Goal: Task Accomplishment & Management: Complete application form

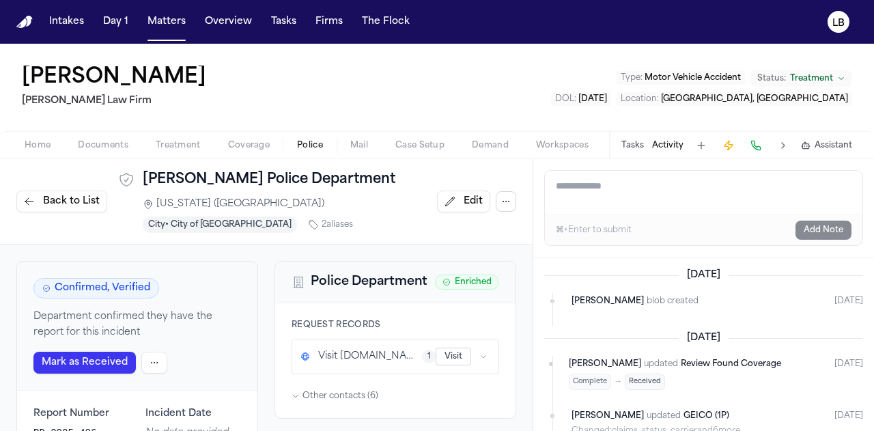
scroll to position [1460, 0]
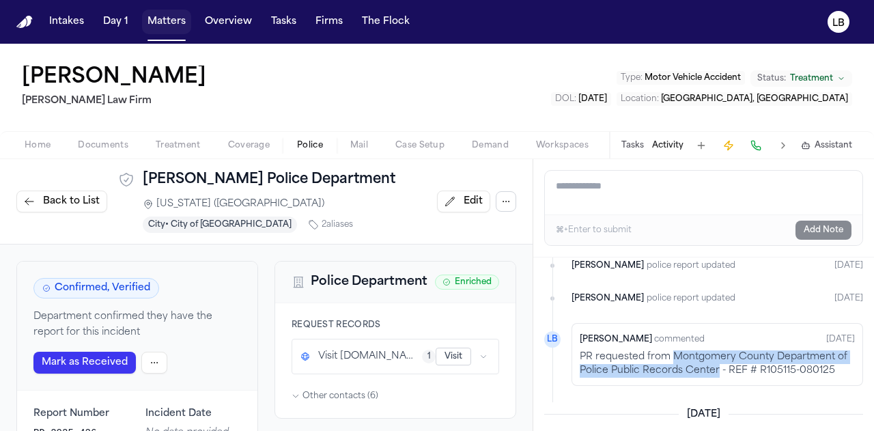
click at [175, 25] on button "Matters" at bounding box center [166, 22] width 49 height 25
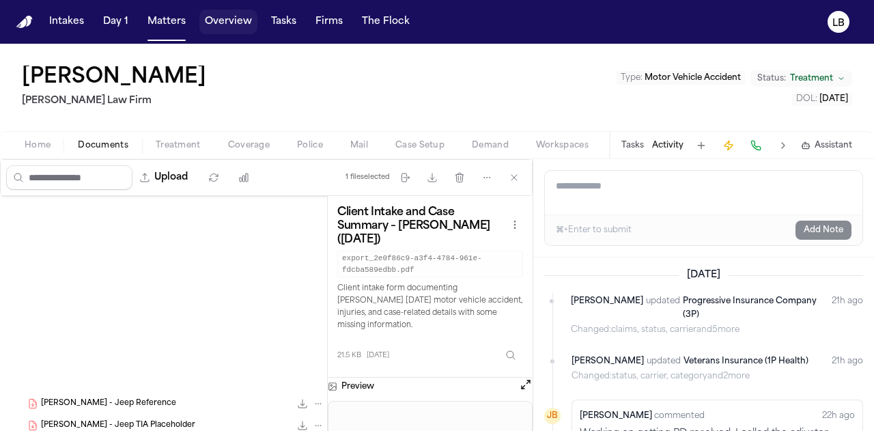
scroll to position [306, 0]
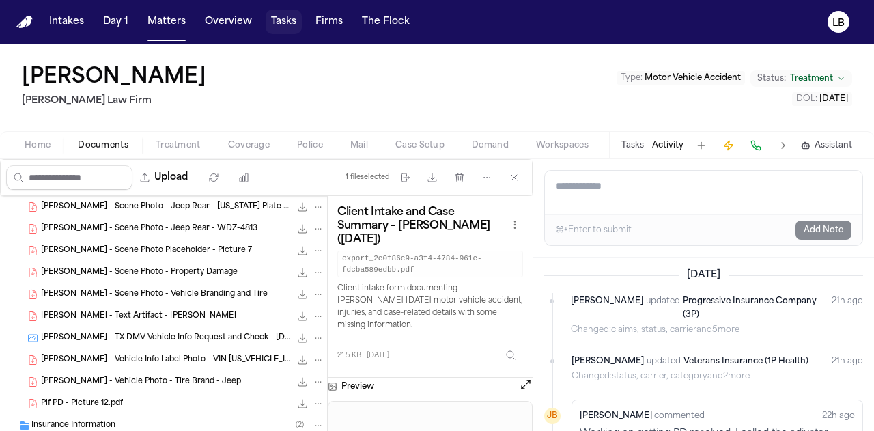
click at [293, 31] on button "Tasks" at bounding box center [284, 22] width 36 height 25
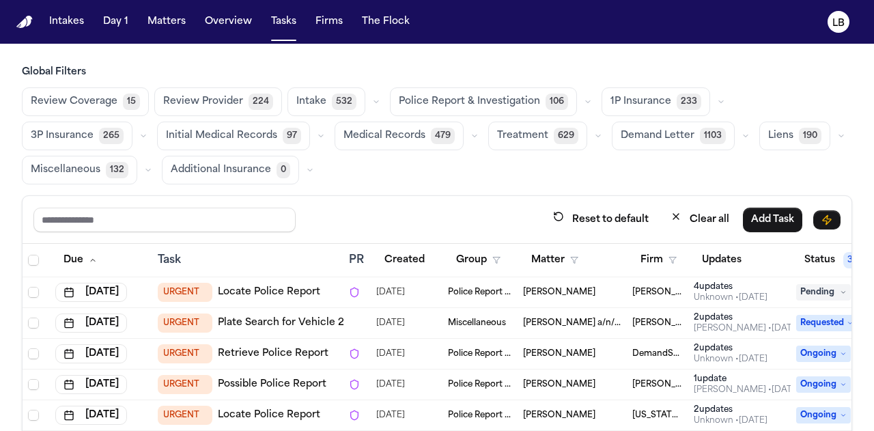
click at [161, 6] on nav "Intakes Day 1 Matters Overview Tasks Firms The Flock LB" at bounding box center [437, 22] width 874 height 44
click at [129, 10] on button "Day 1" at bounding box center [116, 22] width 36 height 25
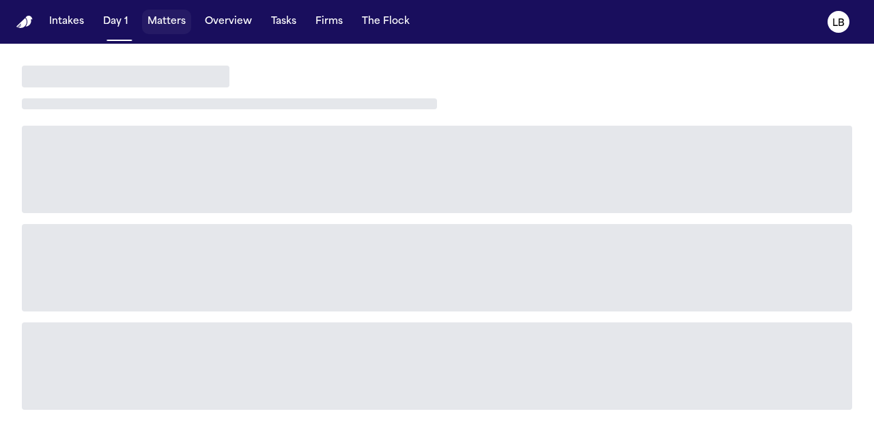
click at [179, 18] on button "Matters" at bounding box center [166, 22] width 49 height 25
click at [173, 20] on button "Matters" at bounding box center [166, 22] width 49 height 25
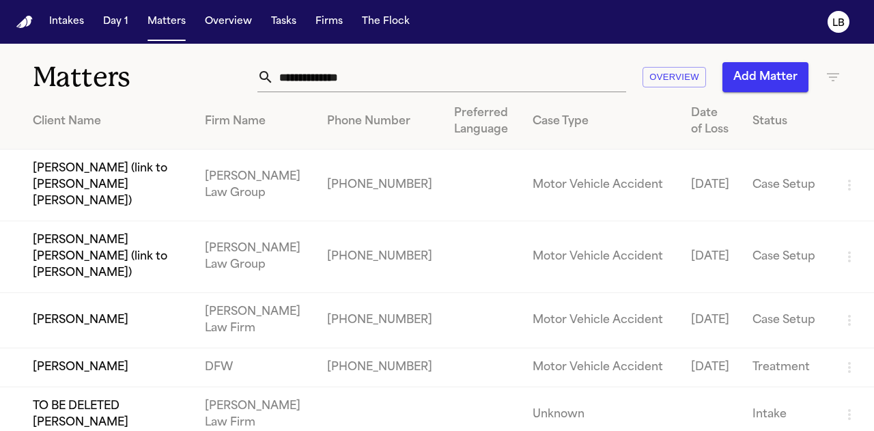
click at [296, 77] on input "text" at bounding box center [450, 77] width 352 height 30
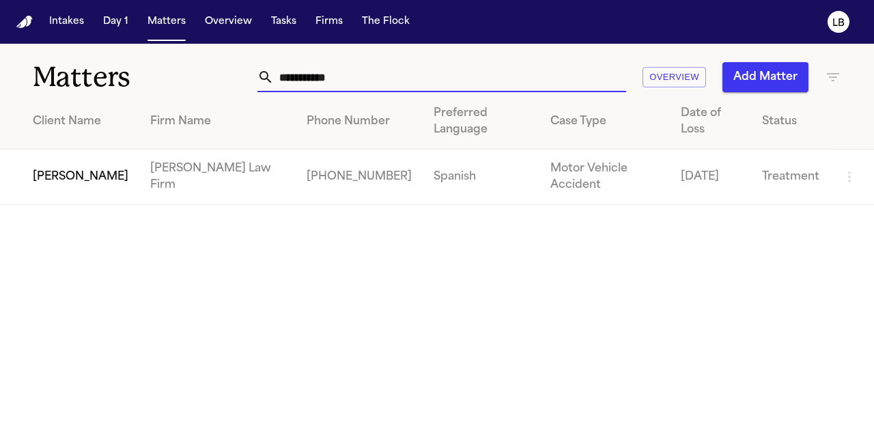
type input "**********"
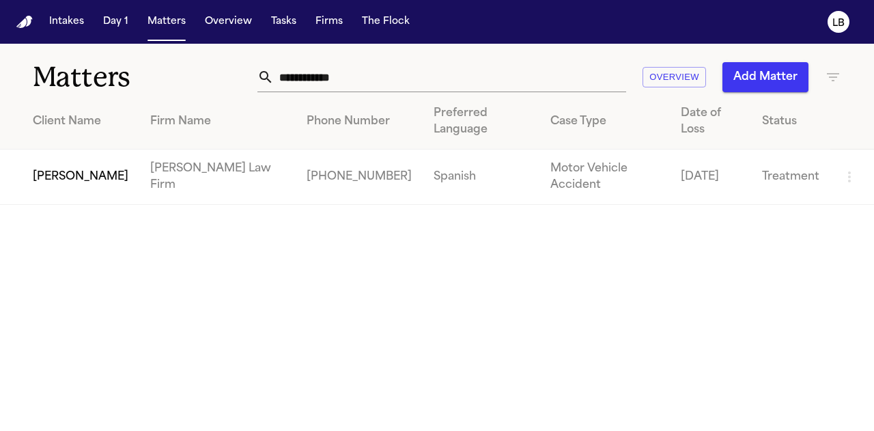
click at [81, 155] on td "[PERSON_NAME]" at bounding box center [69, 176] width 139 height 55
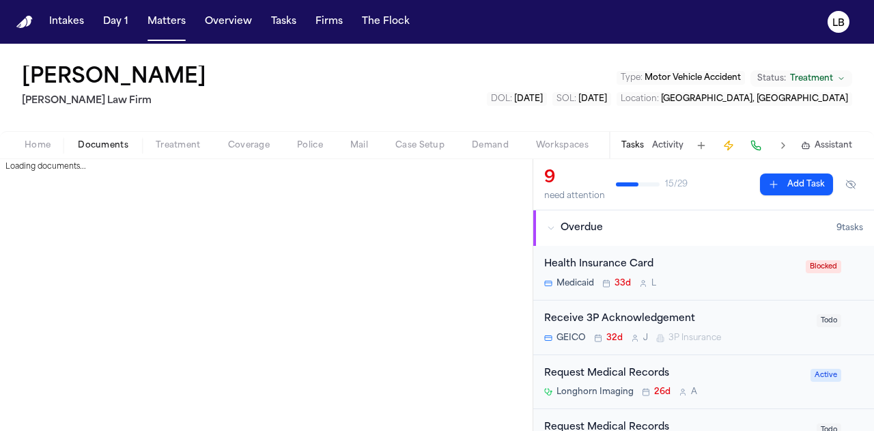
click at [105, 139] on button "Documents" at bounding box center [103, 145] width 78 height 16
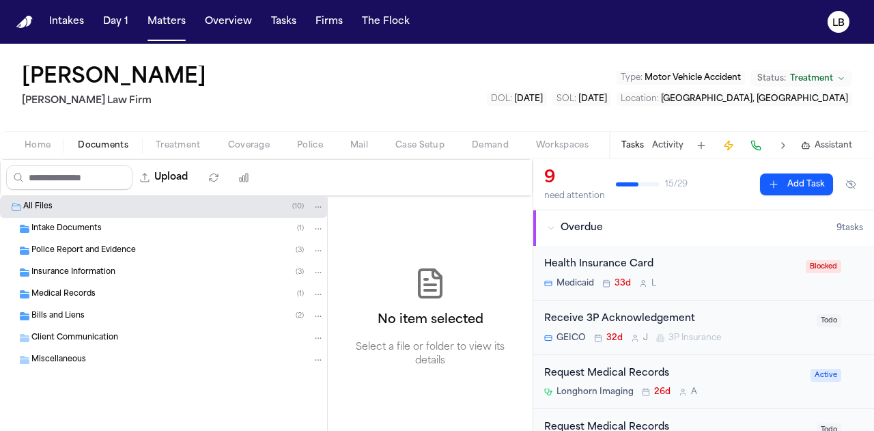
click at [93, 229] on span "Intake Documents" at bounding box center [66, 229] width 70 height 12
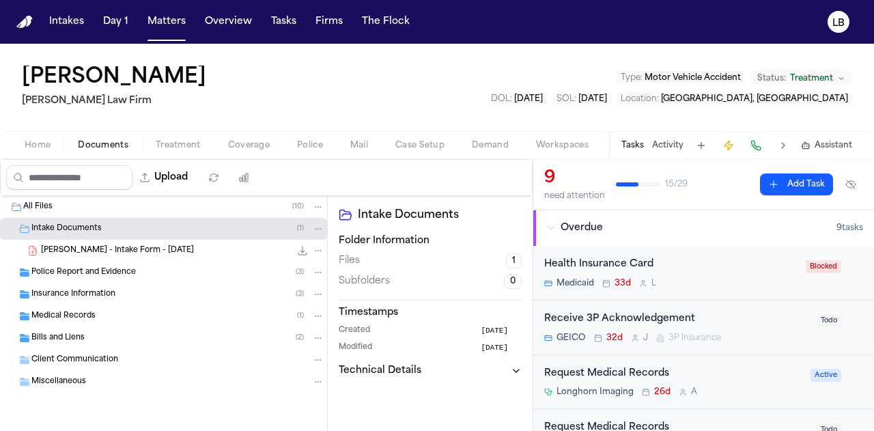
click at [120, 254] on span "C. Cortes - Intake Form - 7.11.25" at bounding box center [117, 251] width 153 height 12
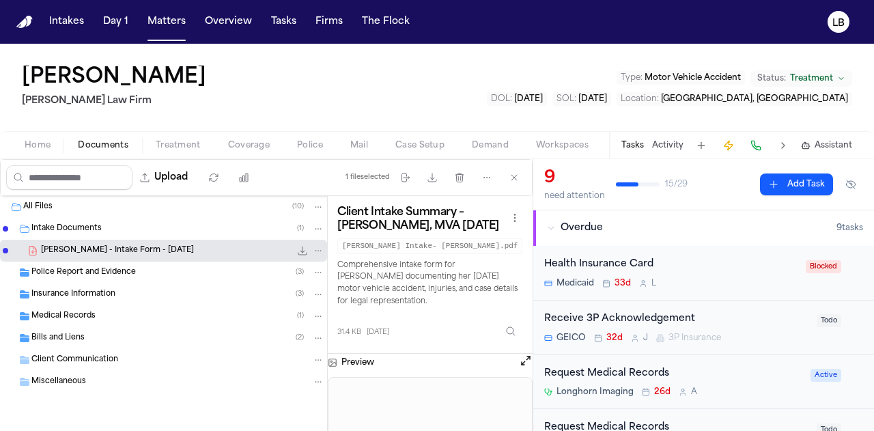
click at [300, 252] on icon "File: C. Cortes - Intake Form - 7.11.25" at bounding box center [302, 250] width 11 height 11
click at [44, 138] on button "Home" at bounding box center [37, 145] width 53 height 16
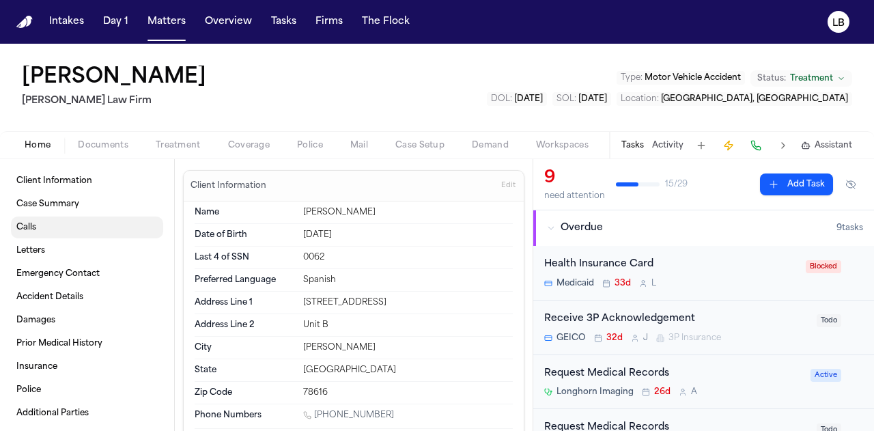
click at [29, 223] on span "Calls" at bounding box center [26, 227] width 20 height 11
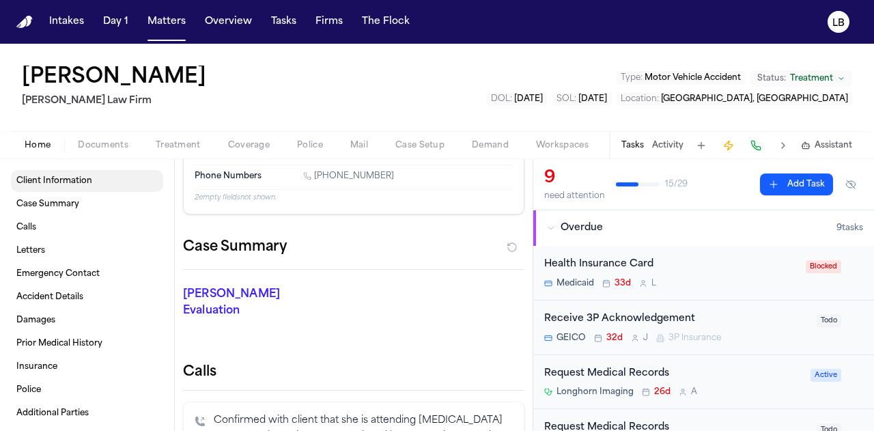
click at [112, 182] on link "Client Information" at bounding box center [87, 181] width 152 height 22
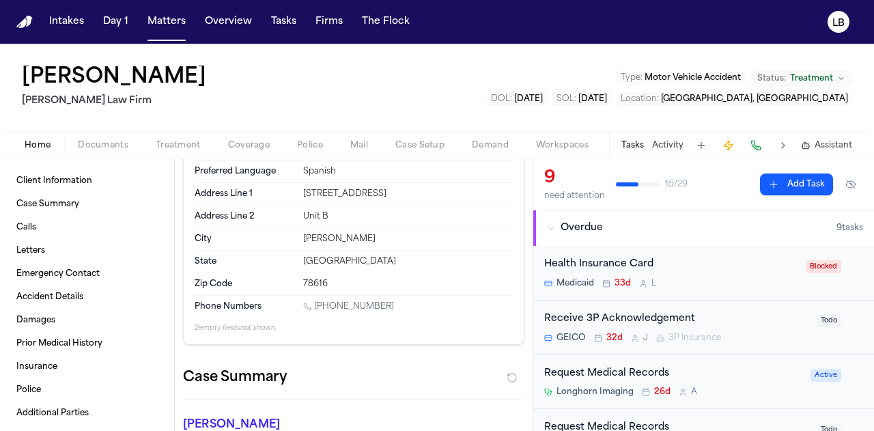
scroll to position [112, 0]
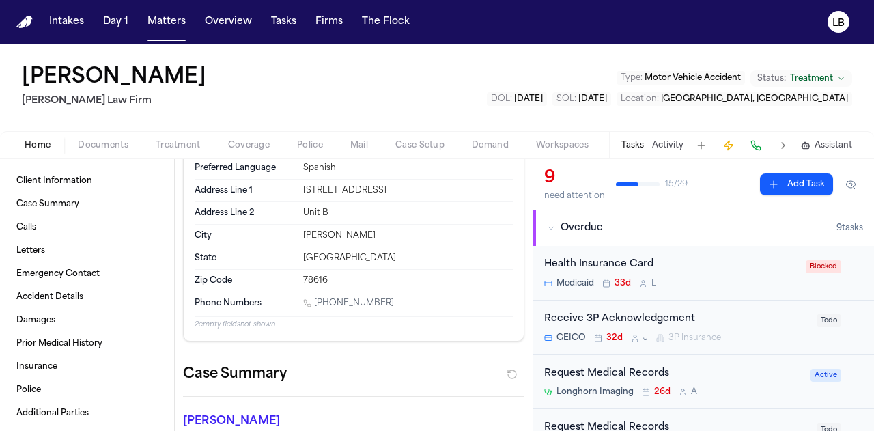
click at [341, 298] on link "1 (512) 383-6167" at bounding box center [348, 303] width 91 height 11
click at [509, 83] on div "Carla Cortes Ruy Mireles Law Firm Type : Motor Vehicle Accident Status: Treatme…" at bounding box center [437, 87] width 874 height 87
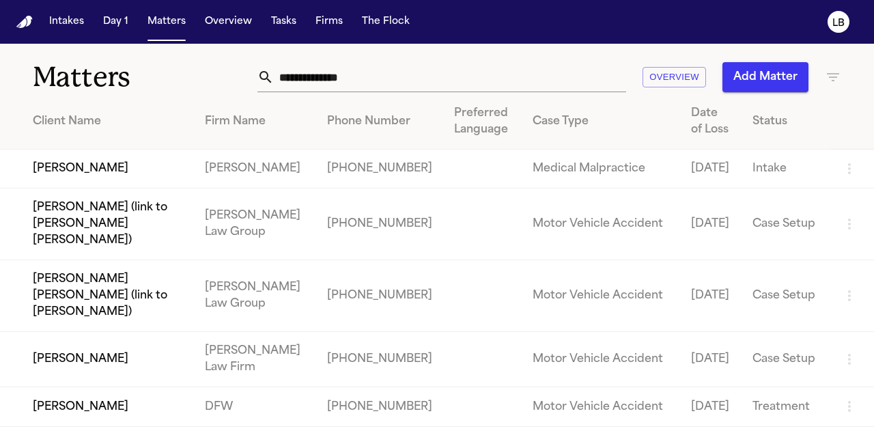
click at [315, 76] on input "text" at bounding box center [450, 77] width 352 height 30
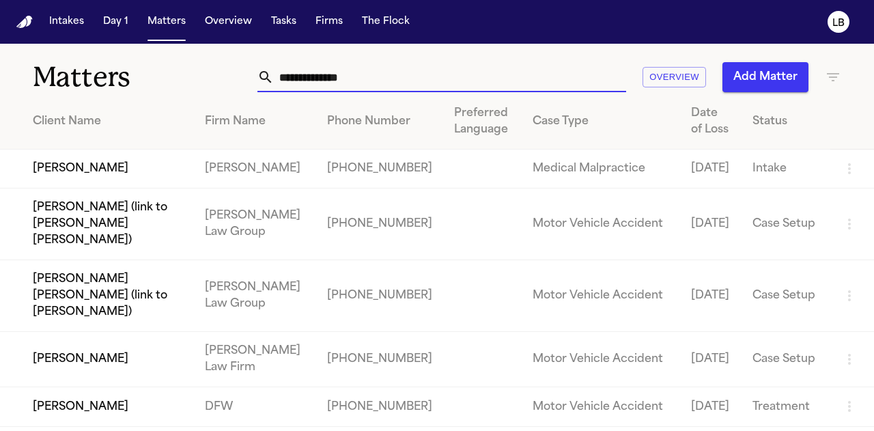
click at [344, 85] on input "text" at bounding box center [450, 77] width 352 height 30
click at [381, 76] on input "text" at bounding box center [450, 77] width 352 height 30
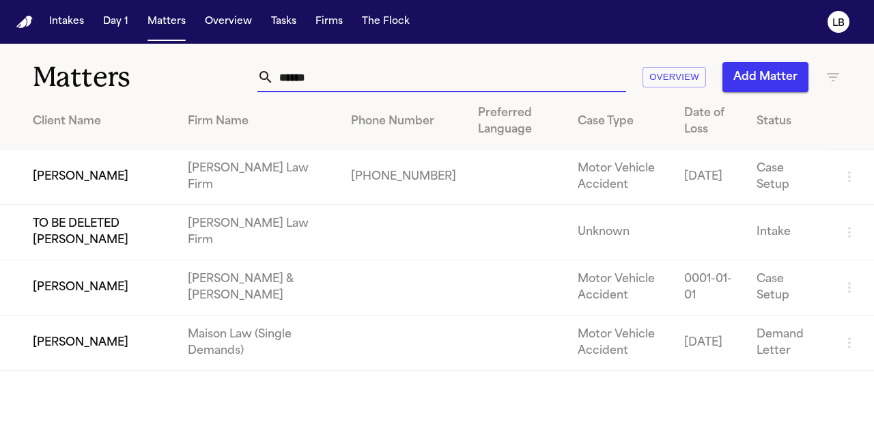
type input "*****"
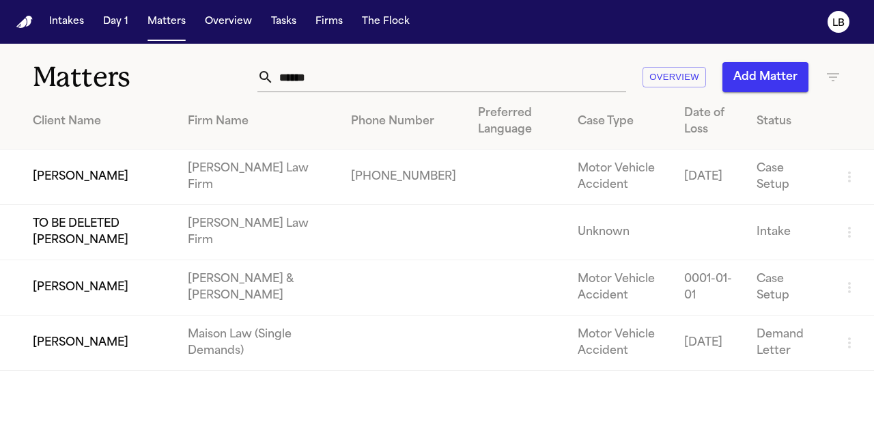
click at [223, 173] on td "[PERSON_NAME] Law Firm" at bounding box center [258, 176] width 163 height 55
click at [127, 175] on td "[PERSON_NAME]" at bounding box center [88, 176] width 177 height 55
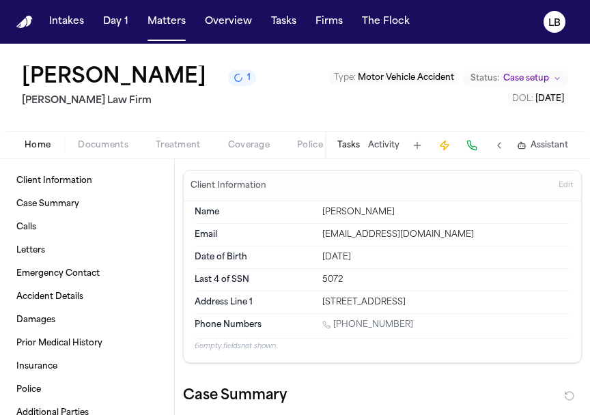
click at [373, 147] on button "Activity" at bounding box center [383, 145] width 31 height 11
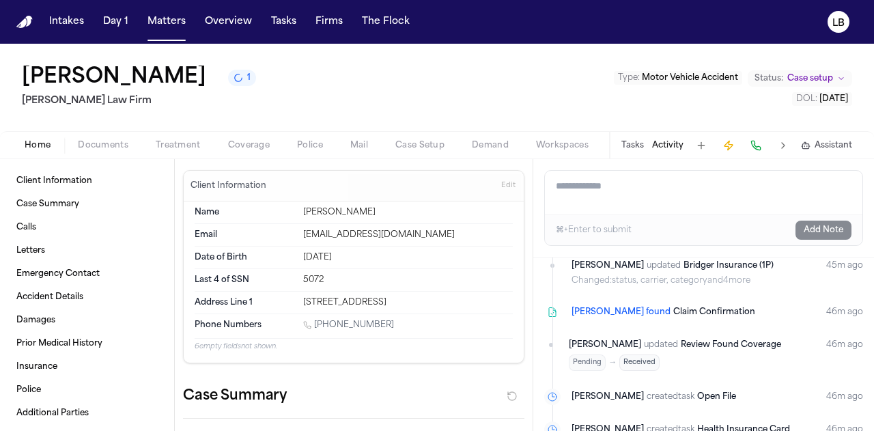
scroll to position [128, 0]
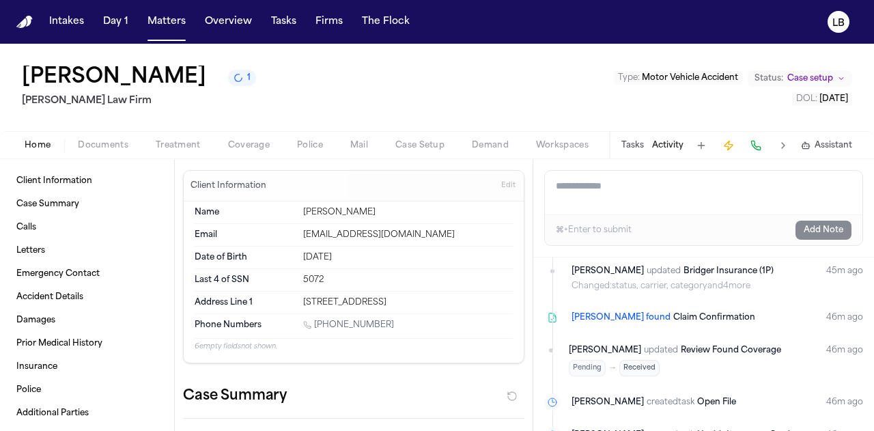
click at [676, 152] on div "Tasks Activity Assistant" at bounding box center [736, 145] width 254 height 27
click at [674, 149] on button "Activity" at bounding box center [667, 145] width 31 height 11
click at [668, 145] on button "Activity" at bounding box center [667, 145] width 31 height 11
click at [629, 144] on button "Tasks" at bounding box center [632, 145] width 23 height 11
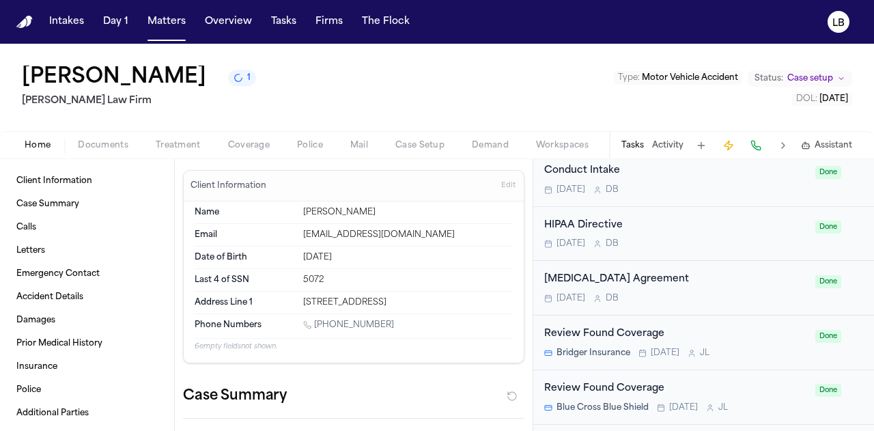
scroll to position [1005, 0]
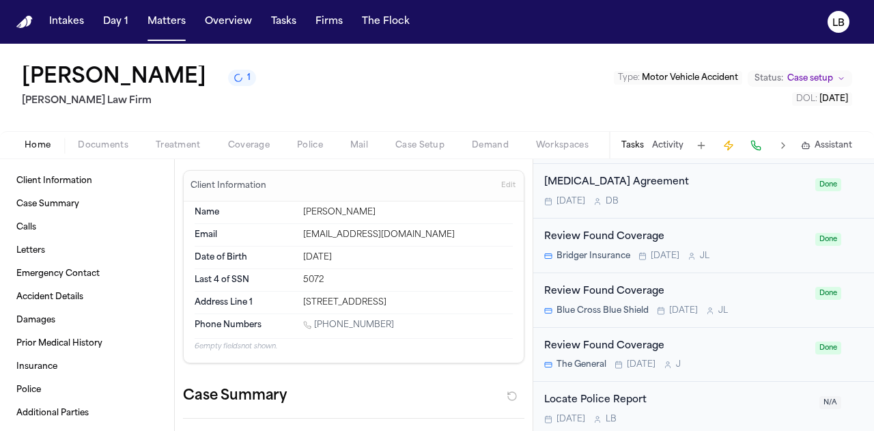
click at [736, 395] on div "Locate Police Report Tomorrow L B" at bounding box center [677, 408] width 267 height 32
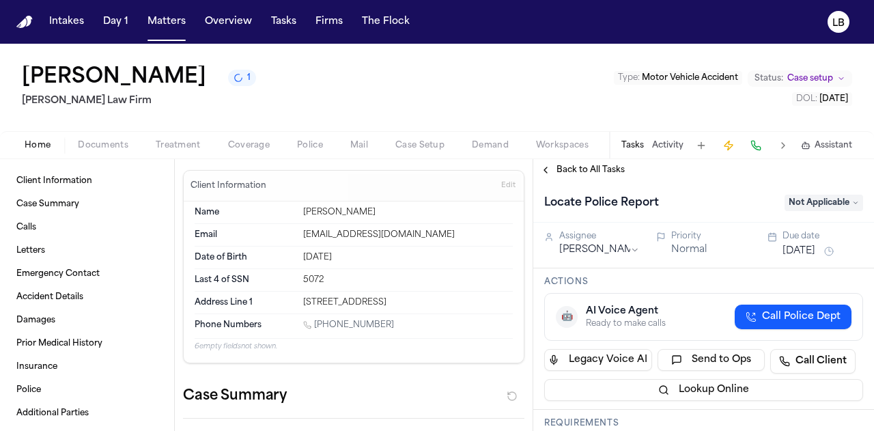
click at [789, 201] on span "Not Applicable" at bounding box center [823, 203] width 78 height 16
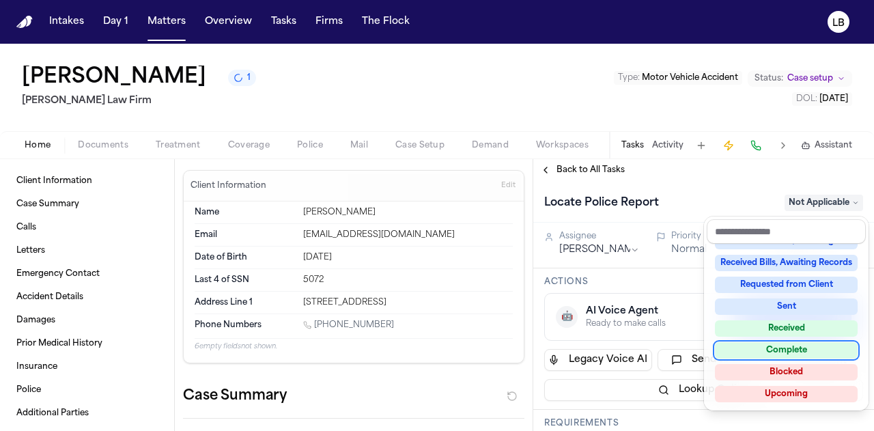
click at [807, 344] on div "Complete" at bounding box center [786, 350] width 143 height 16
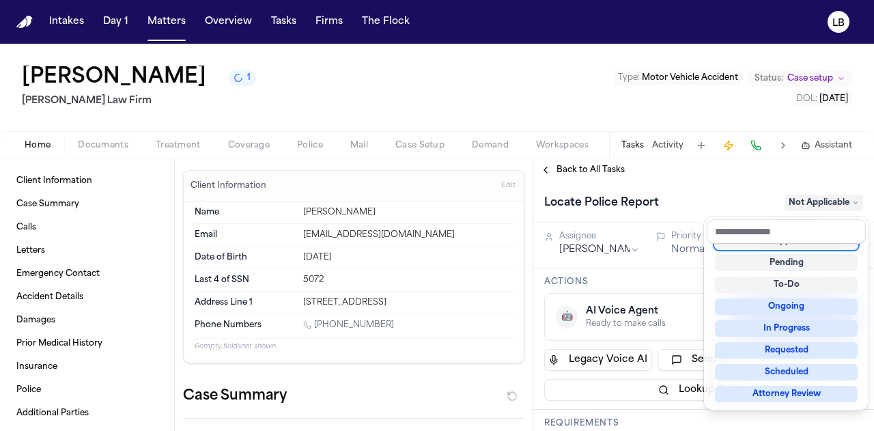
scroll to position [5, 0]
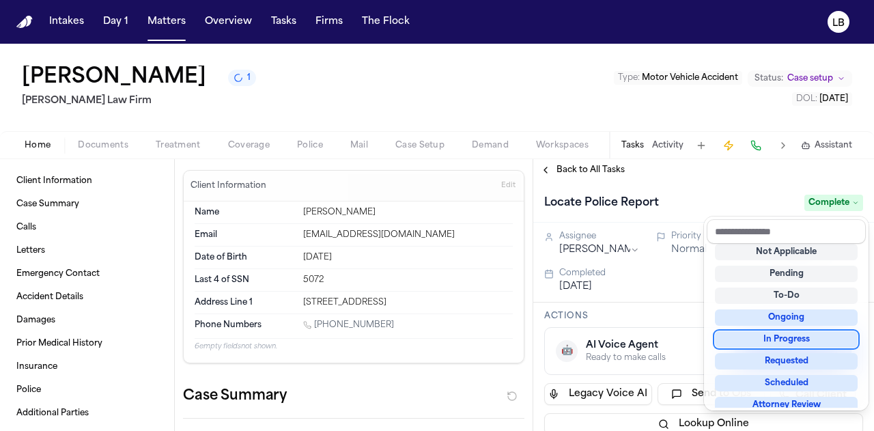
click at [840, 208] on span "Complete" at bounding box center [833, 203] width 59 height 16
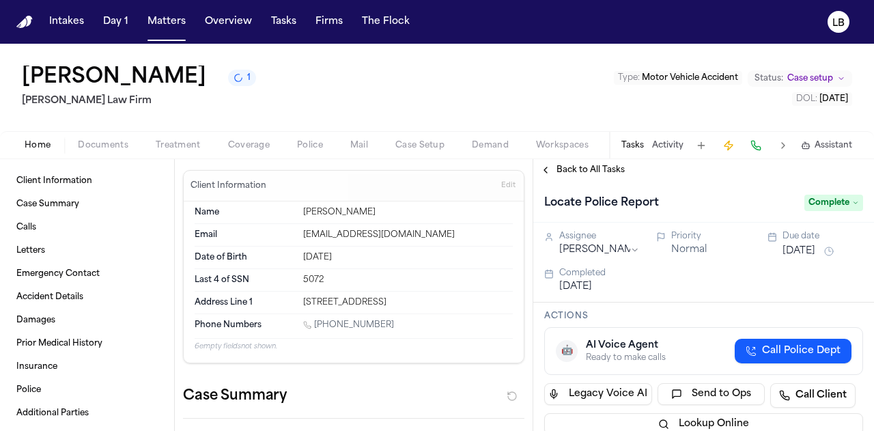
click at [837, 205] on span "Complete" at bounding box center [833, 203] width 59 height 16
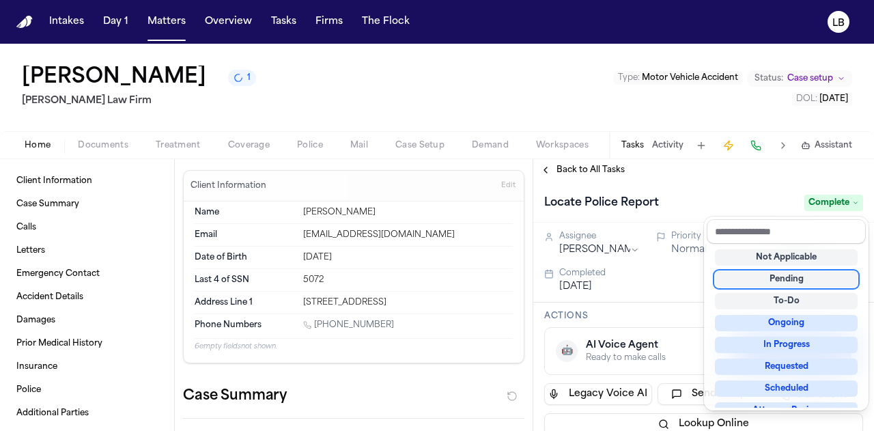
click at [826, 279] on div "Pending" at bounding box center [786, 279] width 143 height 16
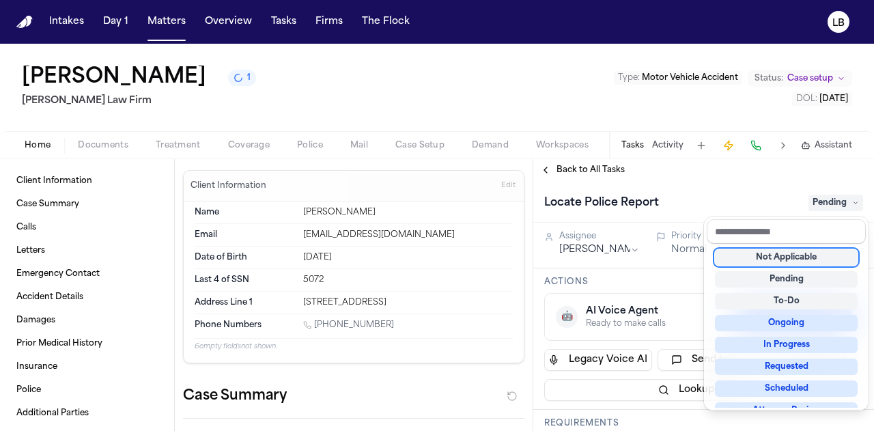
click at [152, 18] on div "Intakes Day 1 Matters Overview Tasks Firms The Flock LB Bryan Bristo 1 Ruy Mire…" at bounding box center [437, 215] width 874 height 431
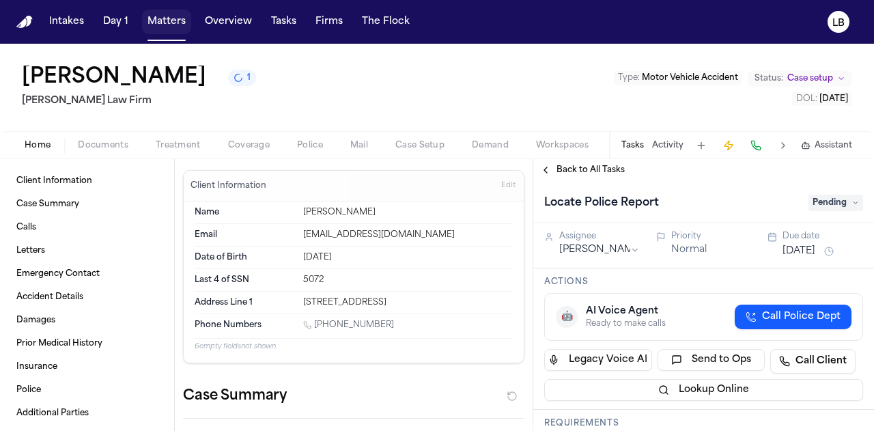
click at [159, 21] on button "Matters" at bounding box center [166, 22] width 49 height 25
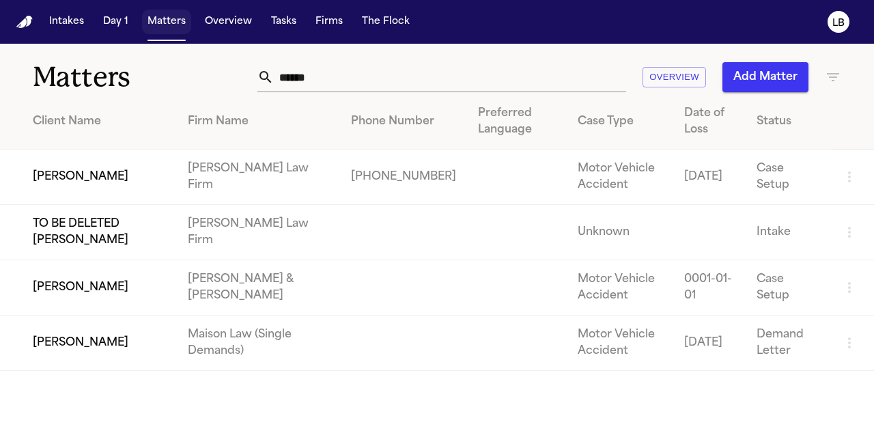
click at [159, 21] on button "Matters" at bounding box center [166, 22] width 49 height 25
click at [347, 82] on input "*****" at bounding box center [450, 77] width 352 height 30
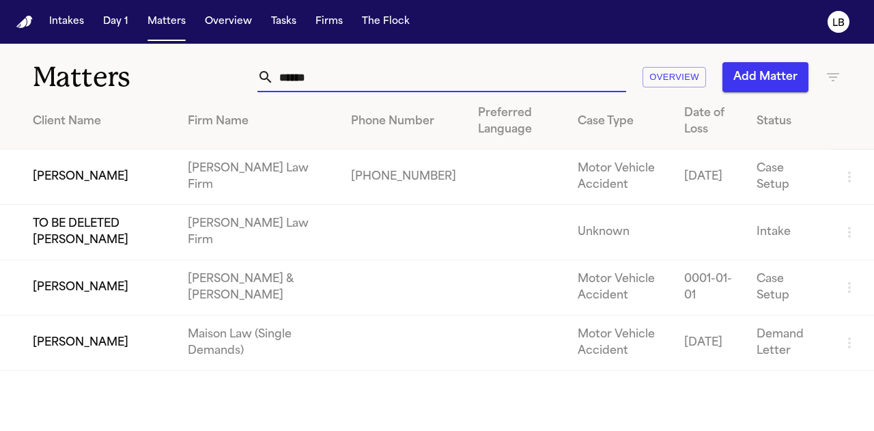
click at [347, 82] on input "*****" at bounding box center [450, 77] width 352 height 30
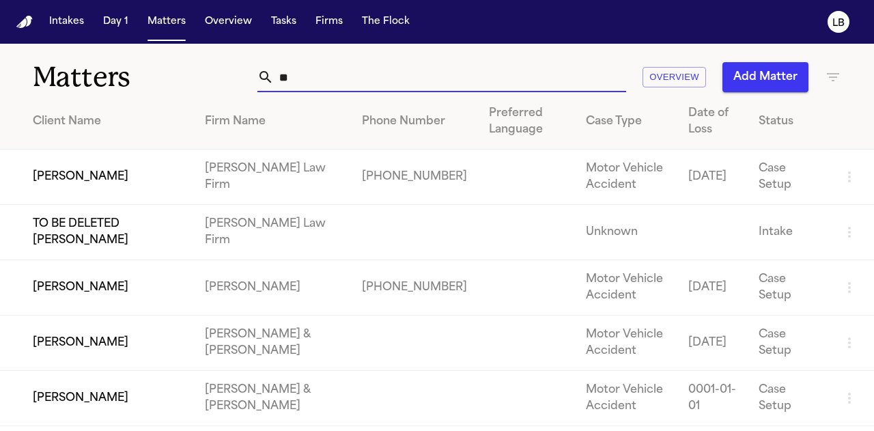
type input "*"
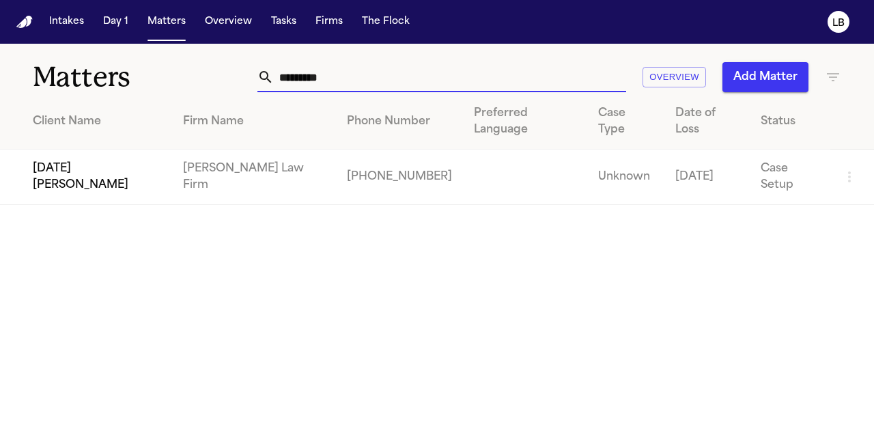
type input "*********"
click at [75, 152] on td "[DATE][PERSON_NAME]" at bounding box center [86, 176] width 172 height 55
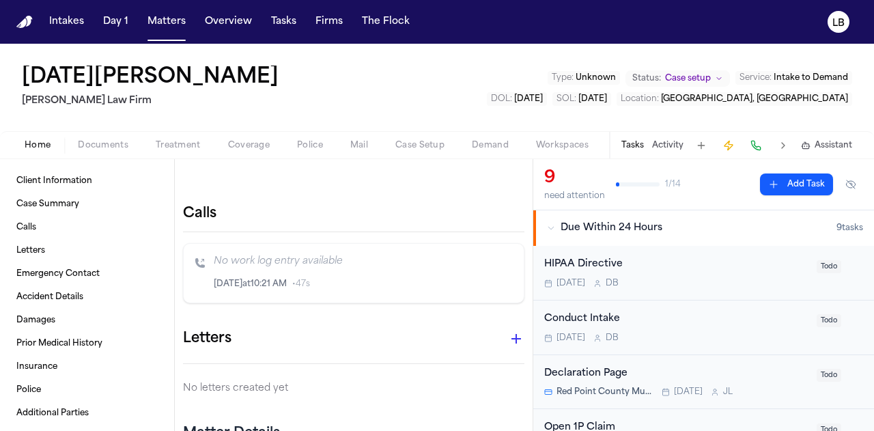
scroll to position [472, 0]
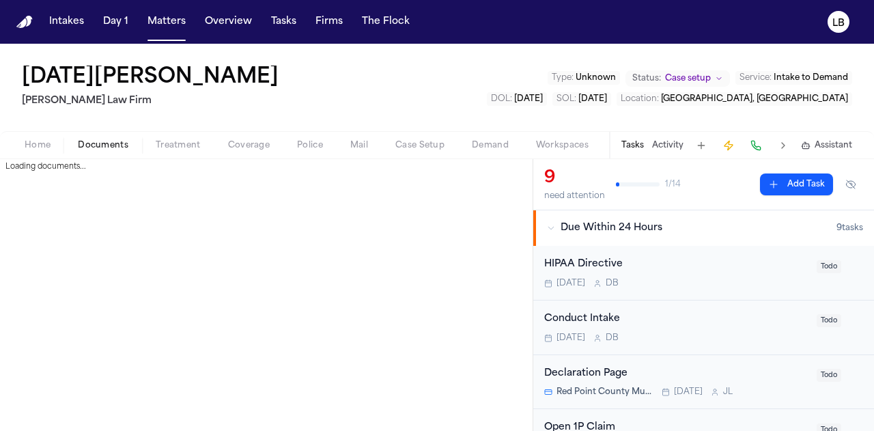
click at [103, 144] on span "Documents" at bounding box center [103, 145] width 51 height 11
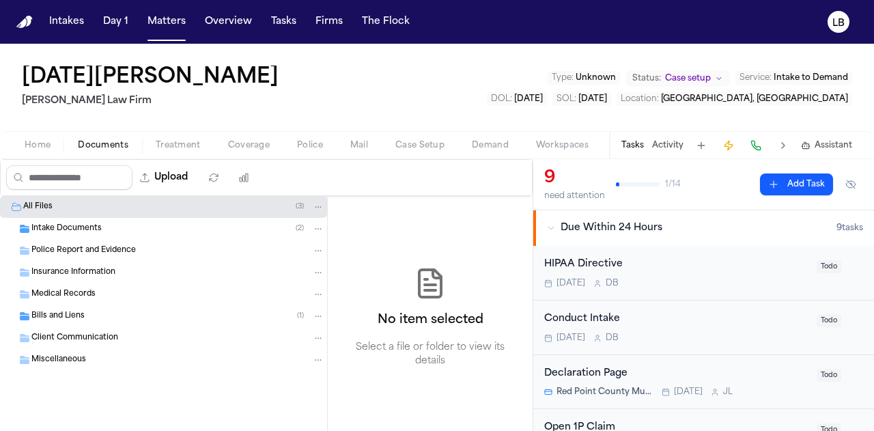
click at [112, 229] on div "Intake Documents ( 2 )" at bounding box center [177, 229] width 293 height 12
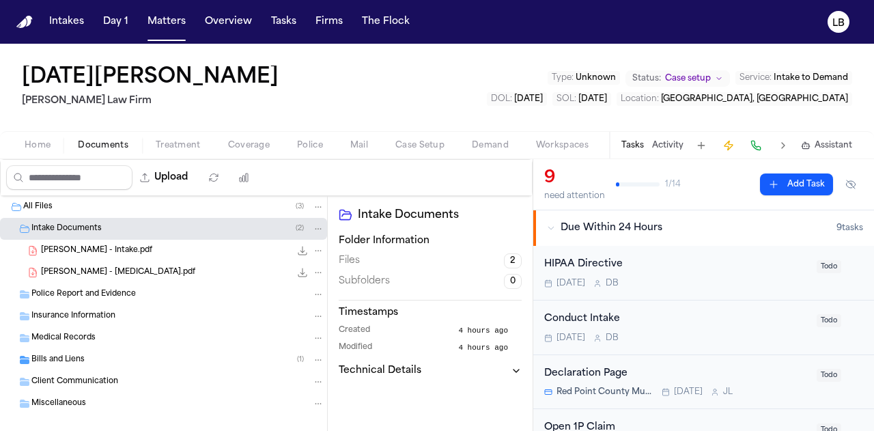
click at [162, 248] on div "L. Mendoza - Intake.pdf 2.0 MB • PDF" at bounding box center [182, 251] width 283 height 14
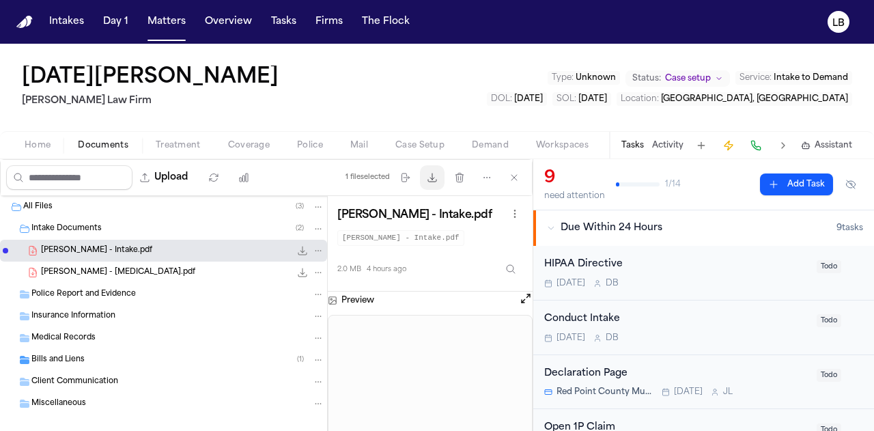
click at [433, 173] on icon "button" at bounding box center [432, 177] width 11 height 11
